Goal: Task Accomplishment & Management: Manage account settings

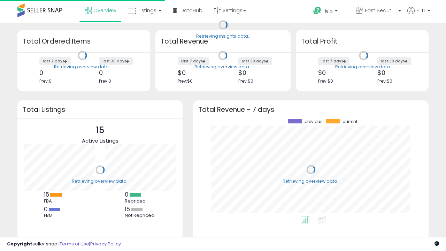
scroll to position [97, 222]
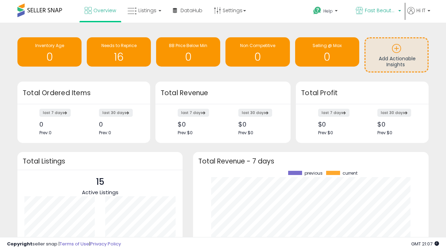
click at [378, 11] on span "Fast Beauty ([GEOGRAPHIC_DATA])" at bounding box center [380, 10] width 31 height 7
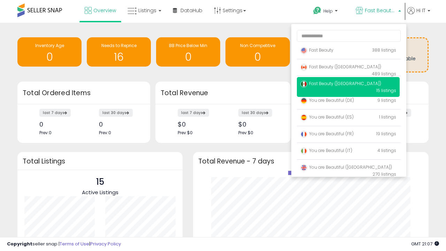
click at [348, 68] on span "Fast Beauty ([GEOGRAPHIC_DATA])" at bounding box center [341, 67] width 81 height 6
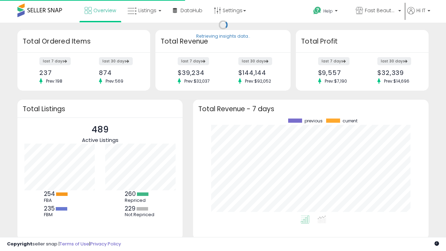
scroll to position [97, 222]
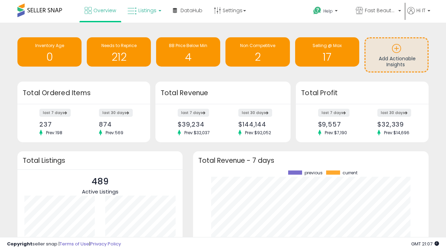
click at [144, 10] on span "Listings" at bounding box center [147, 10] width 18 height 7
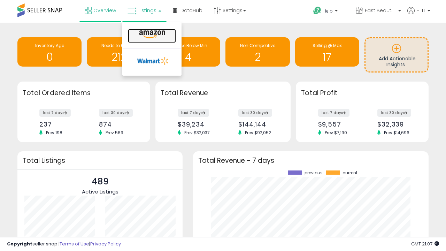
click at [151, 35] on icon at bounding box center [152, 34] width 30 height 9
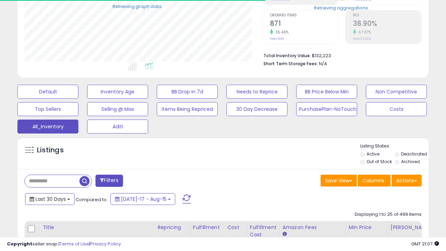
click at [50, 198] on span "Last 30 Days" at bounding box center [51, 199] width 30 height 7
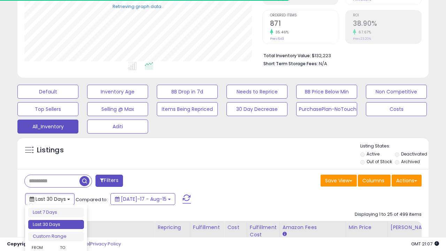
scroll to position [143, 238]
click at [56, 225] on li "Last 30 Days" at bounding box center [56, 224] width 56 height 9
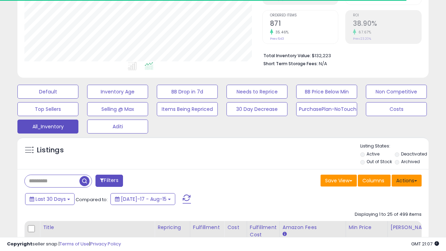
click at [407, 180] on button "Actions" at bounding box center [407, 181] width 30 height 12
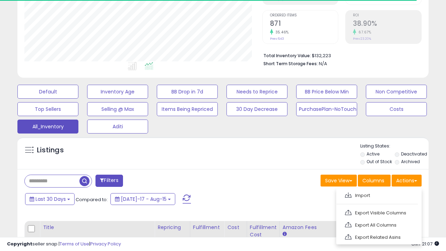
click at [378, 224] on link "Export All Columns" at bounding box center [378, 225] width 76 height 11
